Goal: Task Accomplishment & Management: Manage account settings

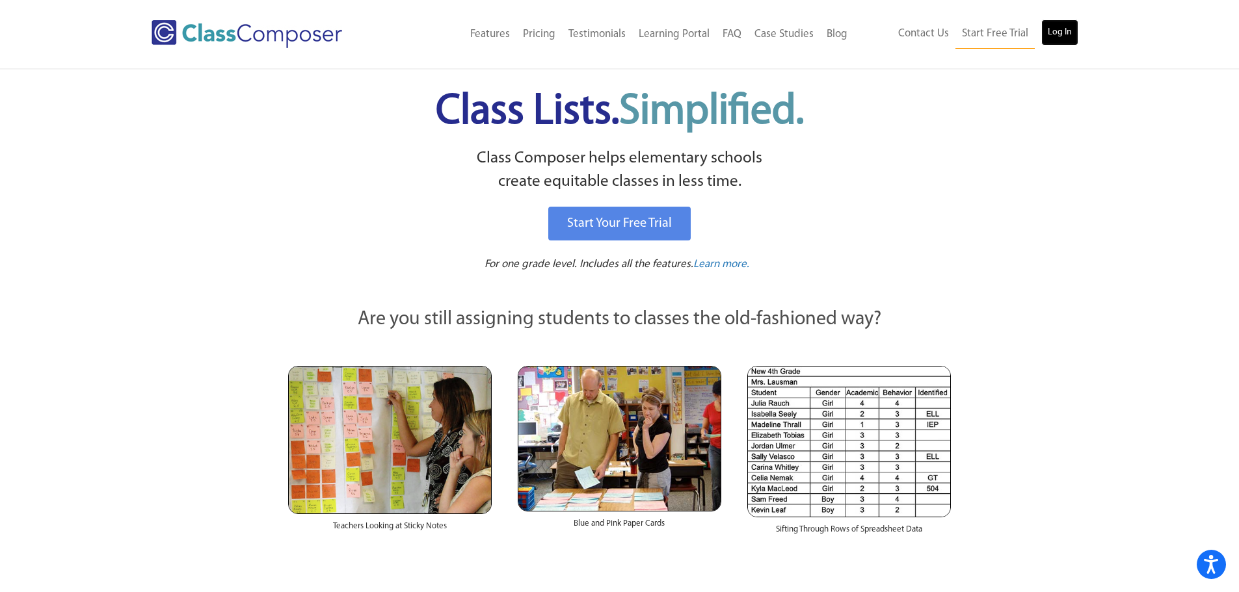
click at [1061, 32] on link "Log In" at bounding box center [1059, 33] width 37 height 26
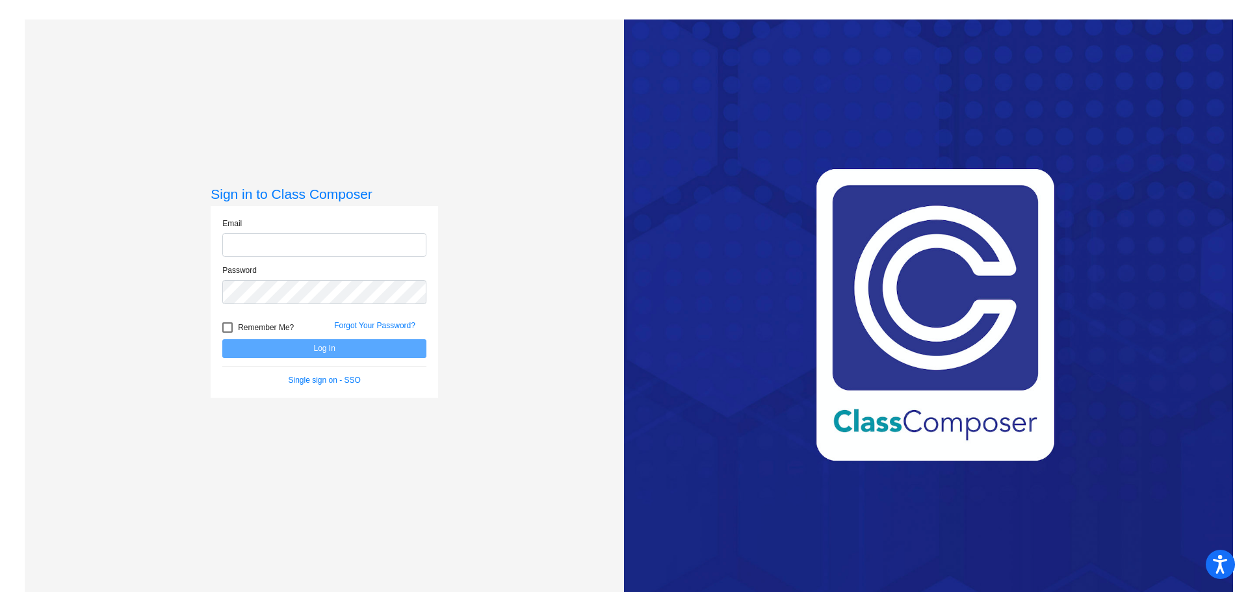
type input "[EMAIL_ADDRESS][DOMAIN_NAME]"
click at [225, 326] on div at bounding box center [227, 327] width 10 height 10
click at [227, 333] on input "Remember Me?" at bounding box center [227, 333] width 1 height 1
checkbox input "true"
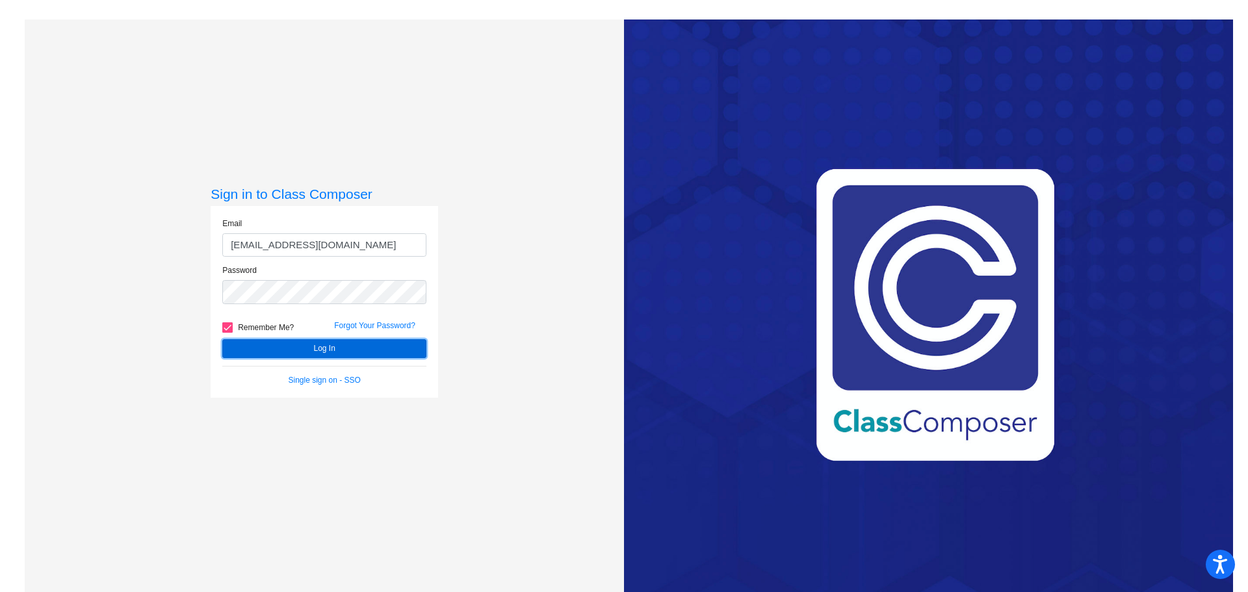
click at [334, 347] on button "Log In" at bounding box center [324, 348] width 204 height 19
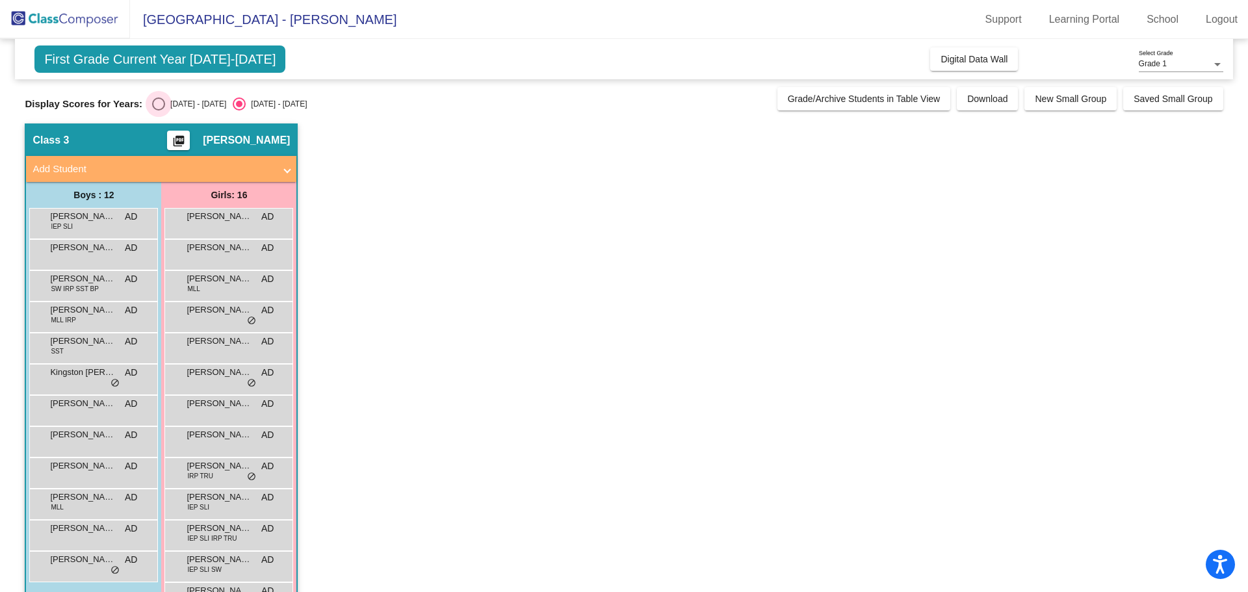
click at [160, 105] on div "Select an option" at bounding box center [158, 104] width 13 height 13
click at [159, 111] on input "[DATE] - [DATE]" at bounding box center [158, 111] width 1 height 1
radio input "true"
